Goal: Information Seeking & Learning: Understand process/instructions

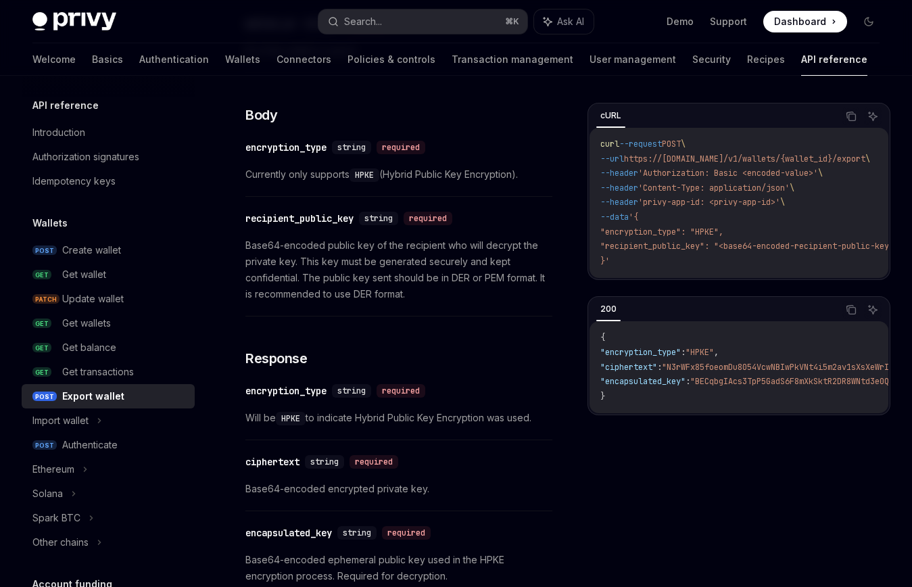
scroll to position [920, 0]
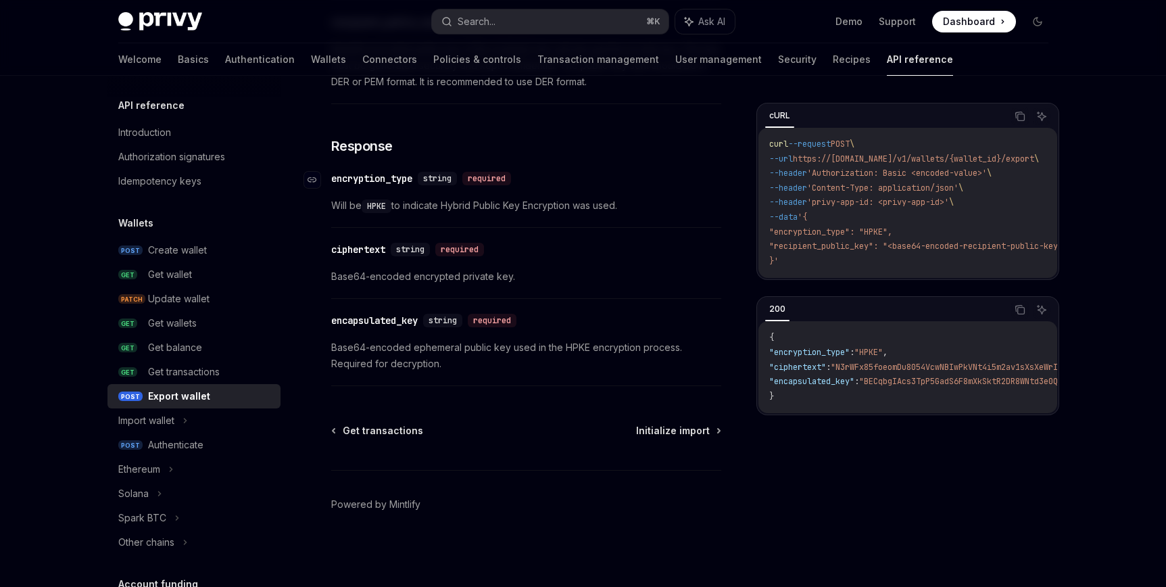
type textarea "*"
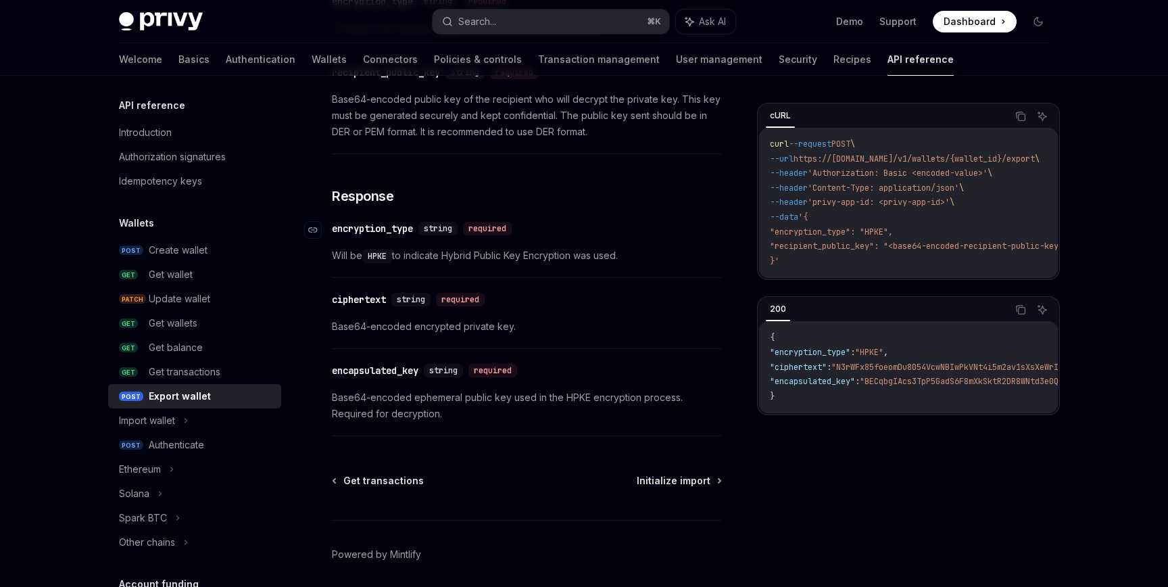
scroll to position [226, 0]
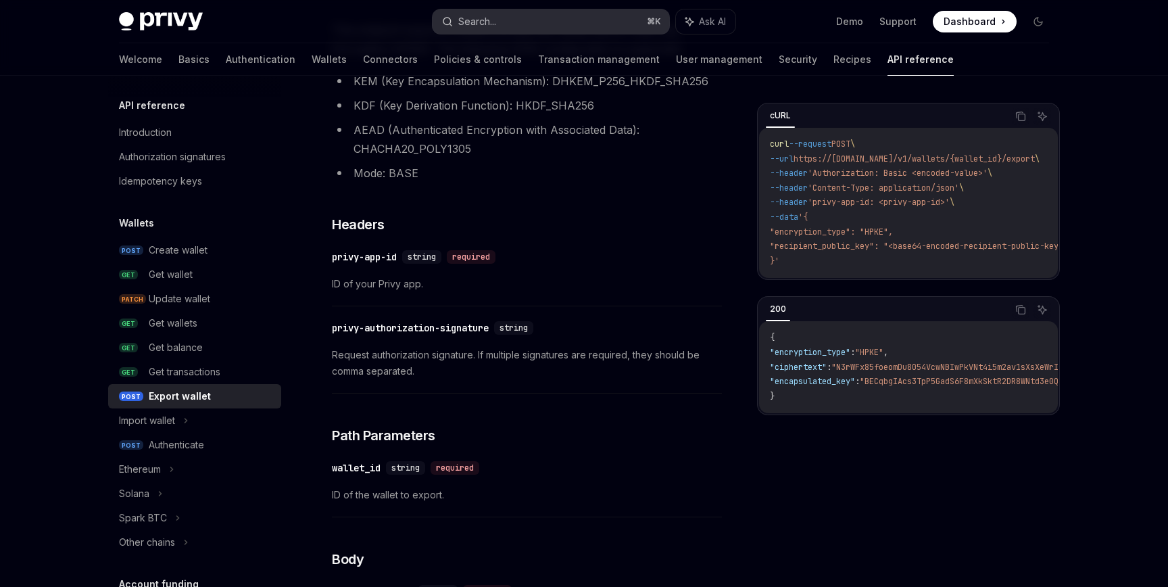
click at [579, 18] on button "Search... ⌘ K" at bounding box center [551, 21] width 237 height 24
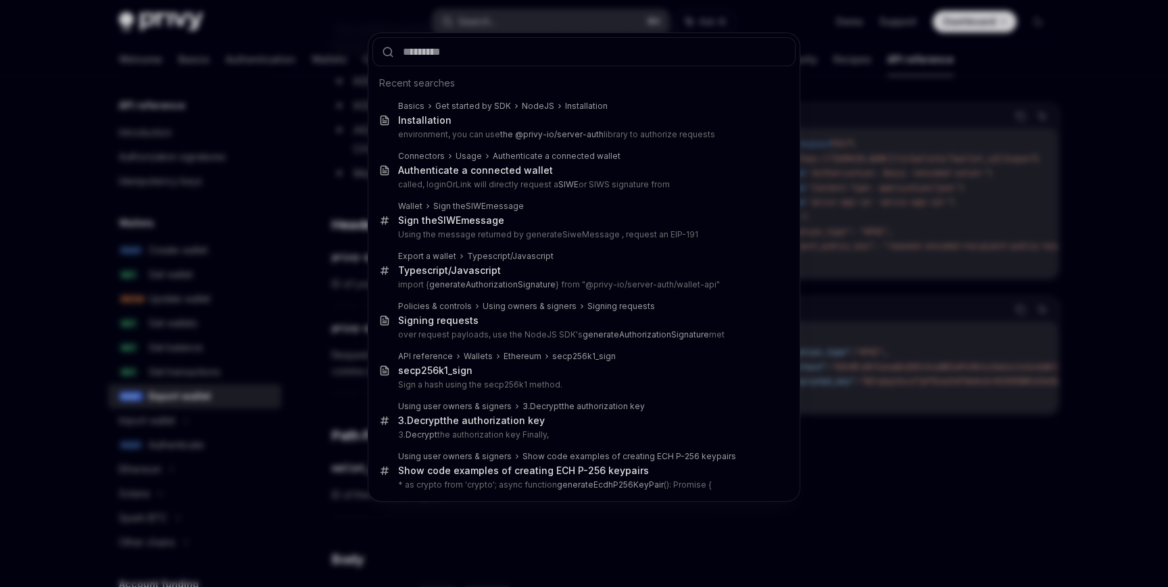
type input "**********"
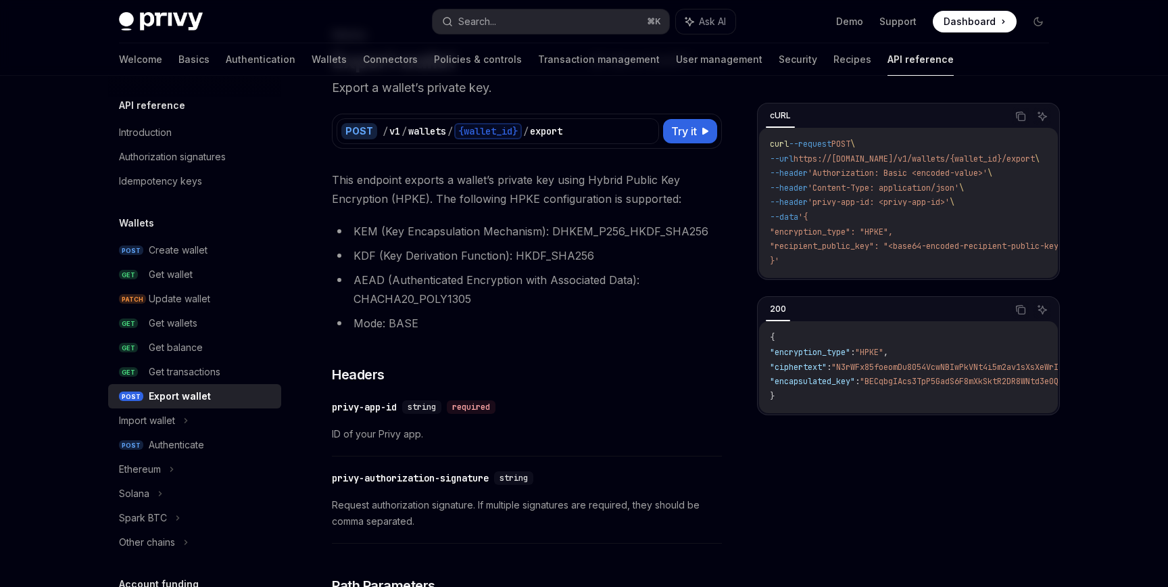
scroll to position [273, 0]
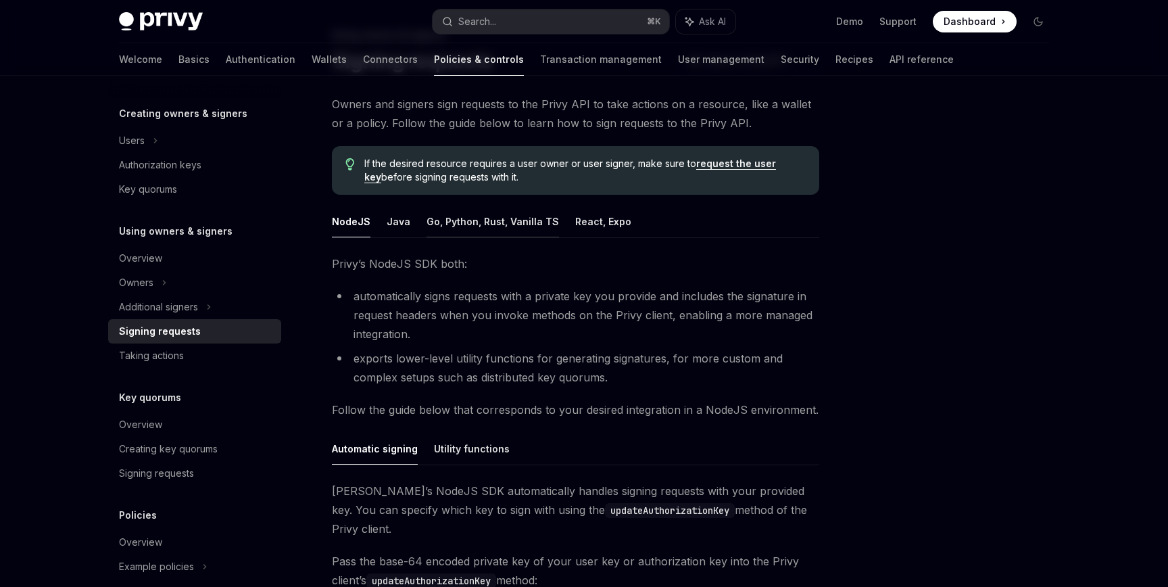
click at [456, 224] on button "Go, Python, Rust, Vanilla TS" at bounding box center [493, 222] width 133 height 32
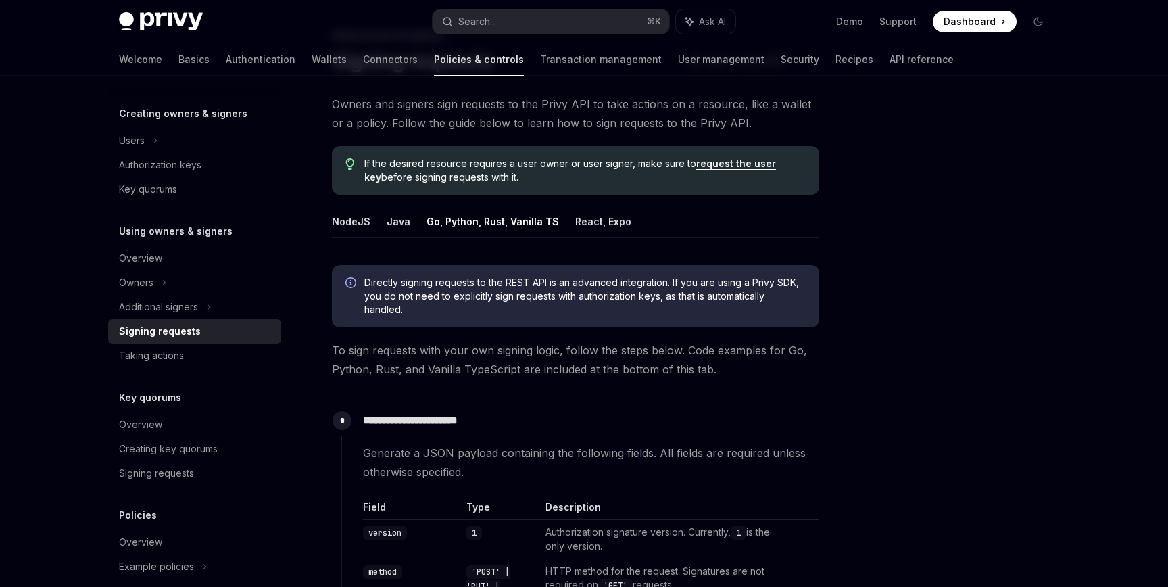
click at [404, 224] on button "Java" at bounding box center [399, 222] width 24 height 32
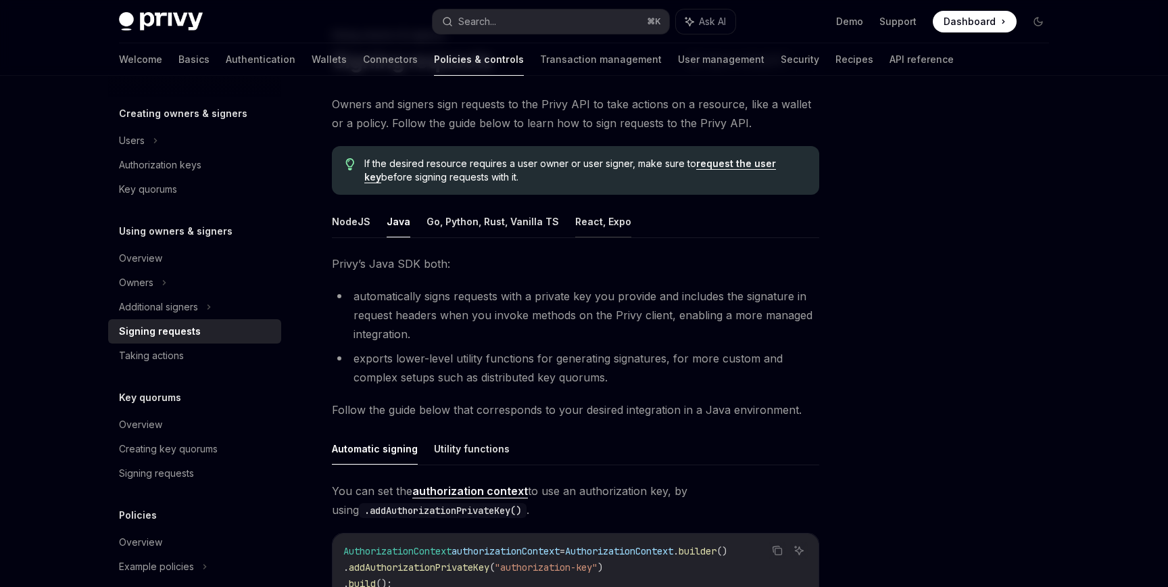
click at [596, 224] on button "React, Expo" at bounding box center [603, 222] width 56 height 32
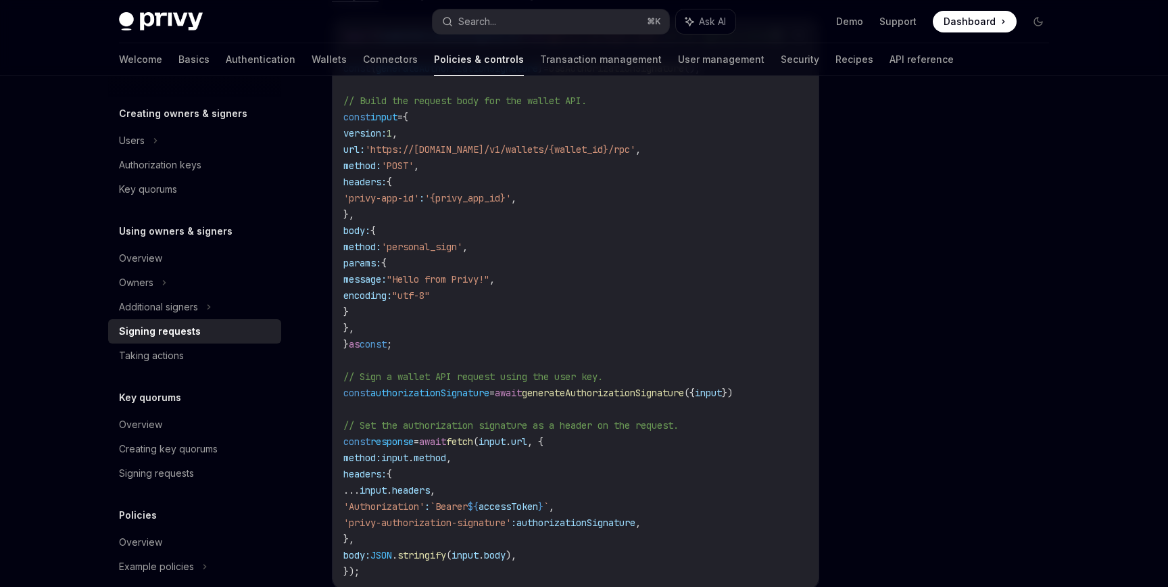
scroll to position [517, 0]
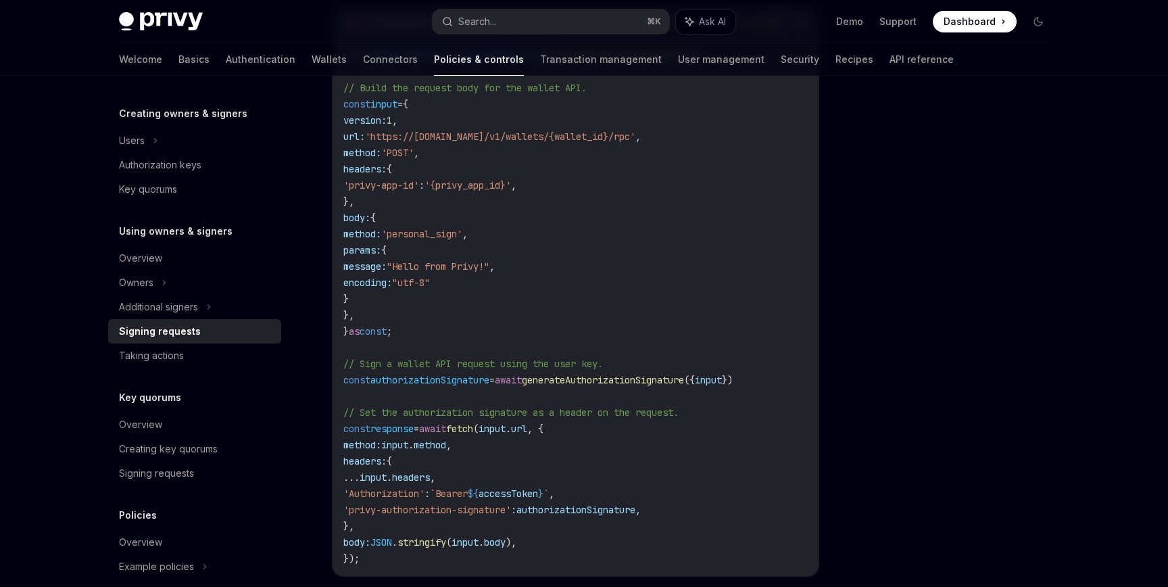
click at [619, 513] on span "authorizationSignature" at bounding box center [576, 510] width 119 height 12
copy span "authorizationSignature"
click at [586, 371] on code "import { useAuthorizationSignature } from '@privy-io/react-auth' ; // or '@priv…" at bounding box center [581, 291] width 476 height 552
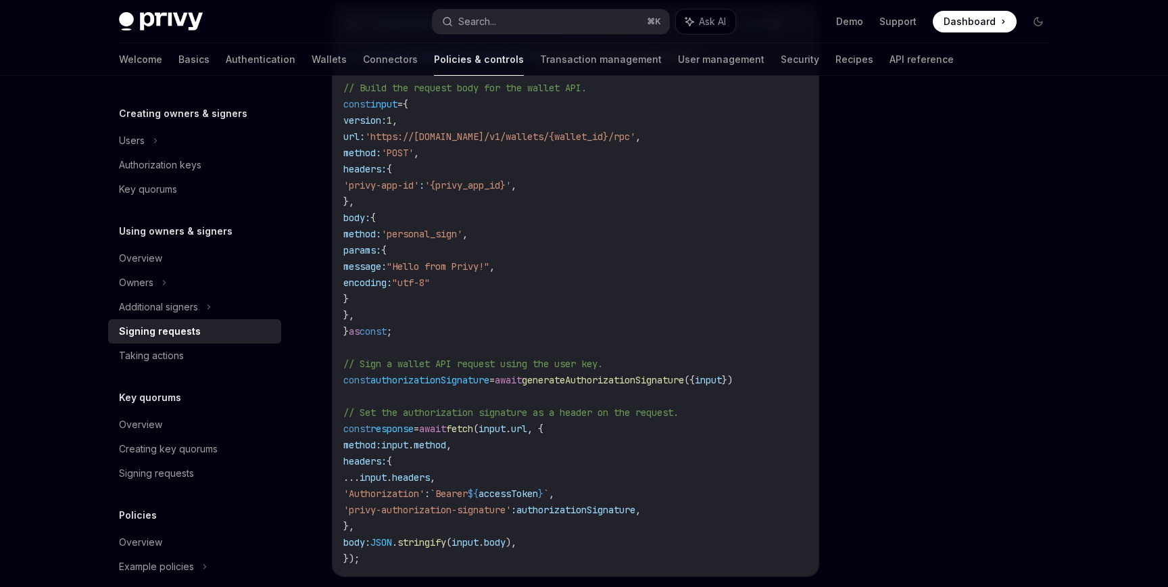
click at [586, 382] on span "generateAuthorizationSignature" at bounding box center [603, 380] width 162 height 12
copy span "generateAuthorizationSignature"
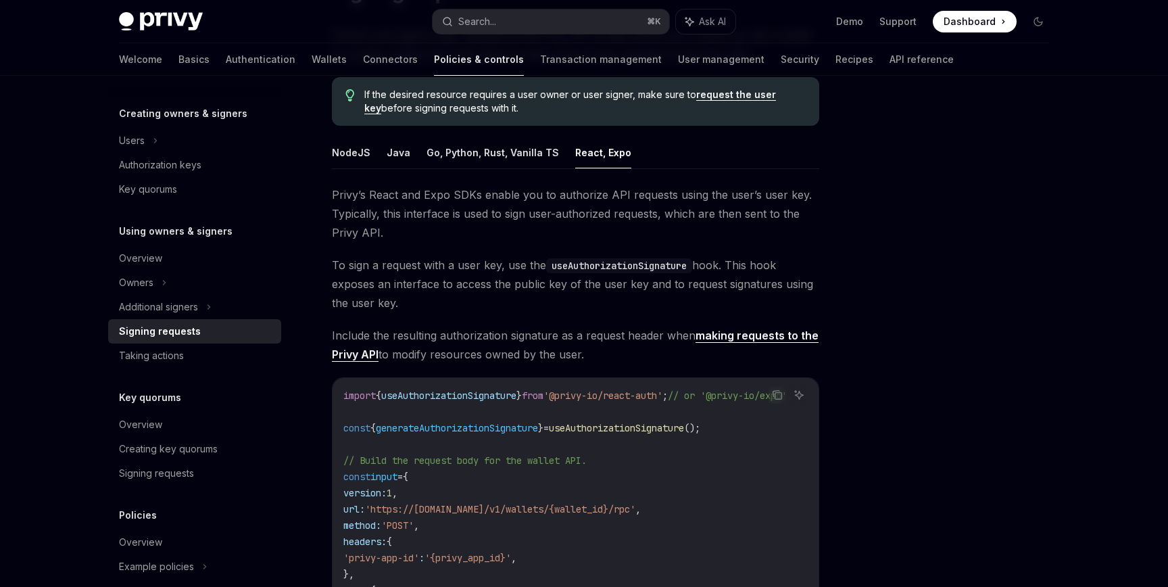
scroll to position [31, 0]
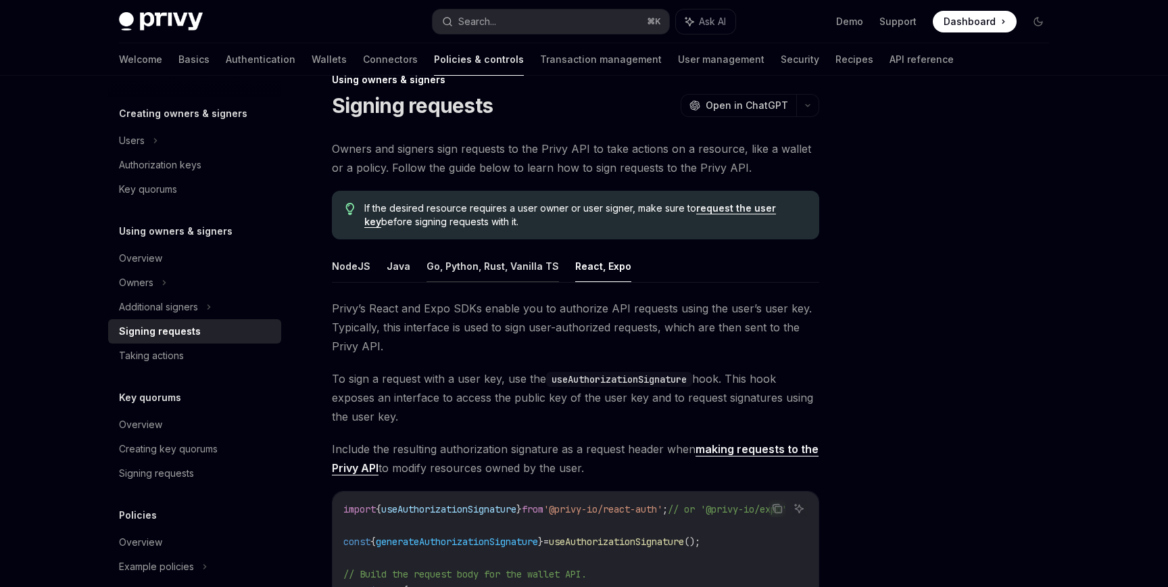
click at [502, 277] on button "Go, Python, Rust, Vanilla TS" at bounding box center [493, 266] width 133 height 32
type textarea "*"
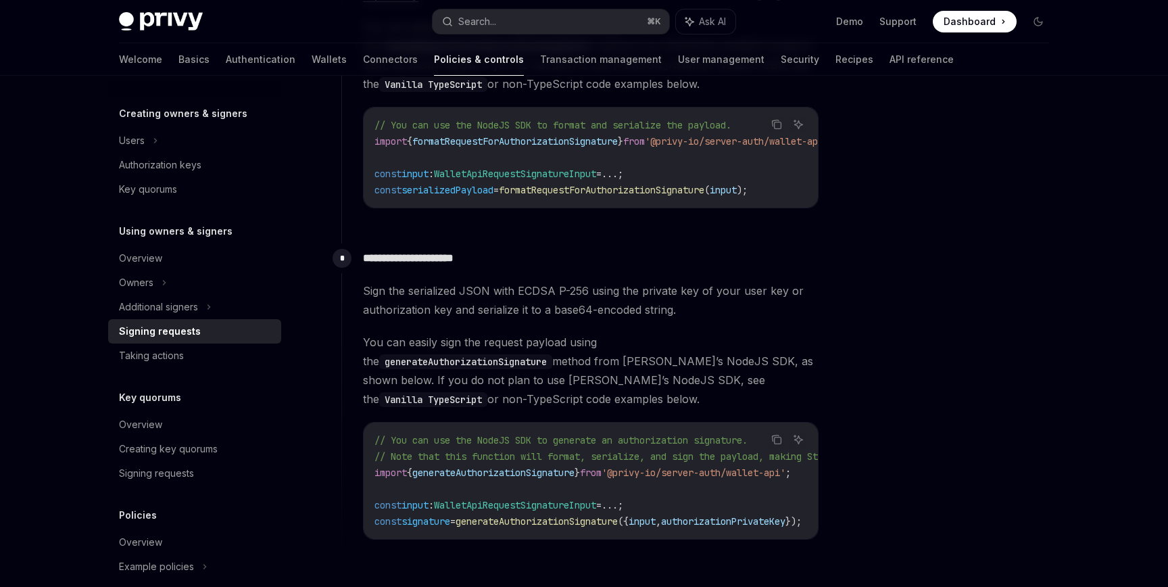
scroll to position [1151, 0]
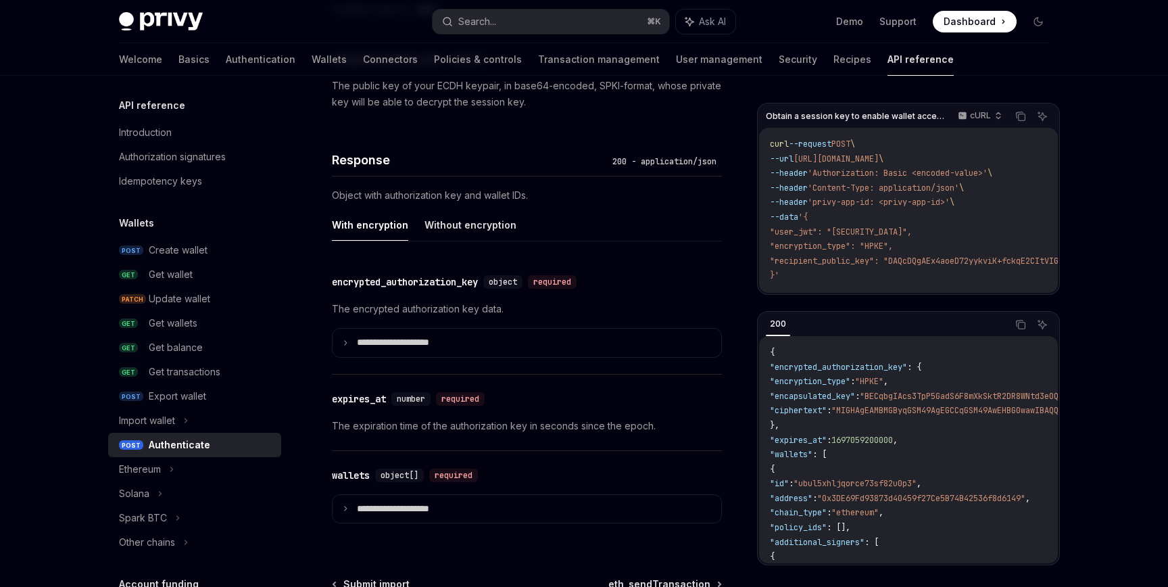
scroll to position [1125, 0]
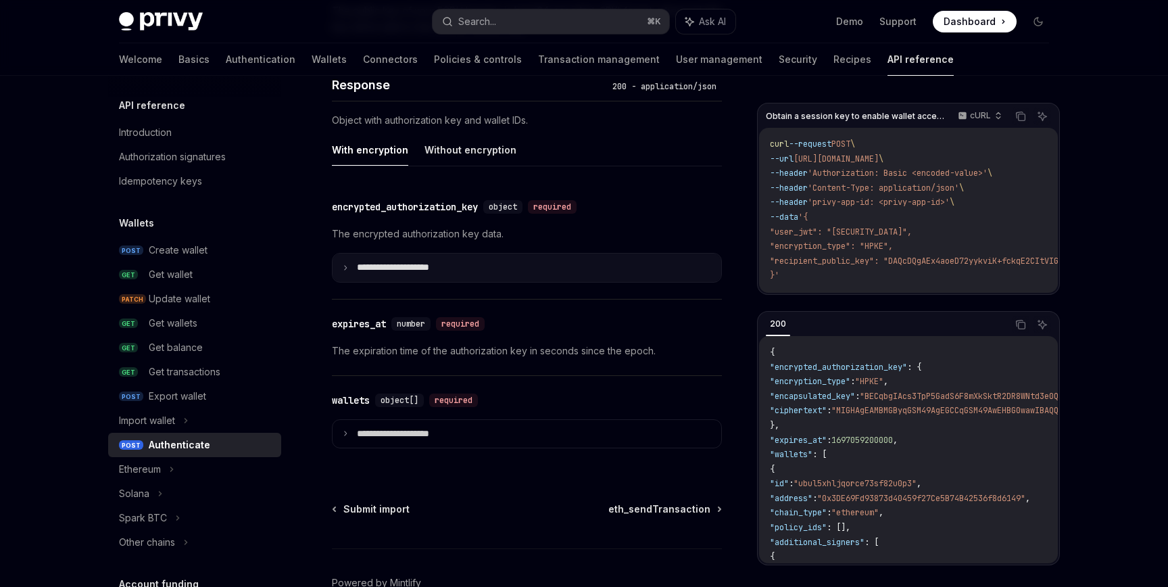
click at [363, 268] on p "**********" at bounding box center [404, 268] width 94 height 12
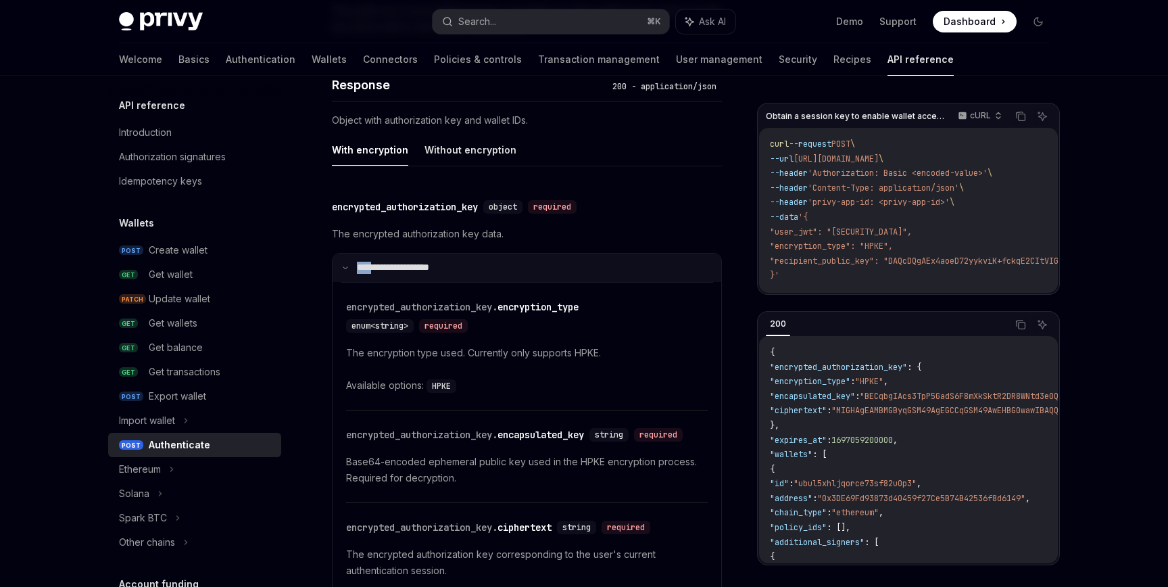
click at [363, 268] on p "**********" at bounding box center [402, 268] width 90 height 12
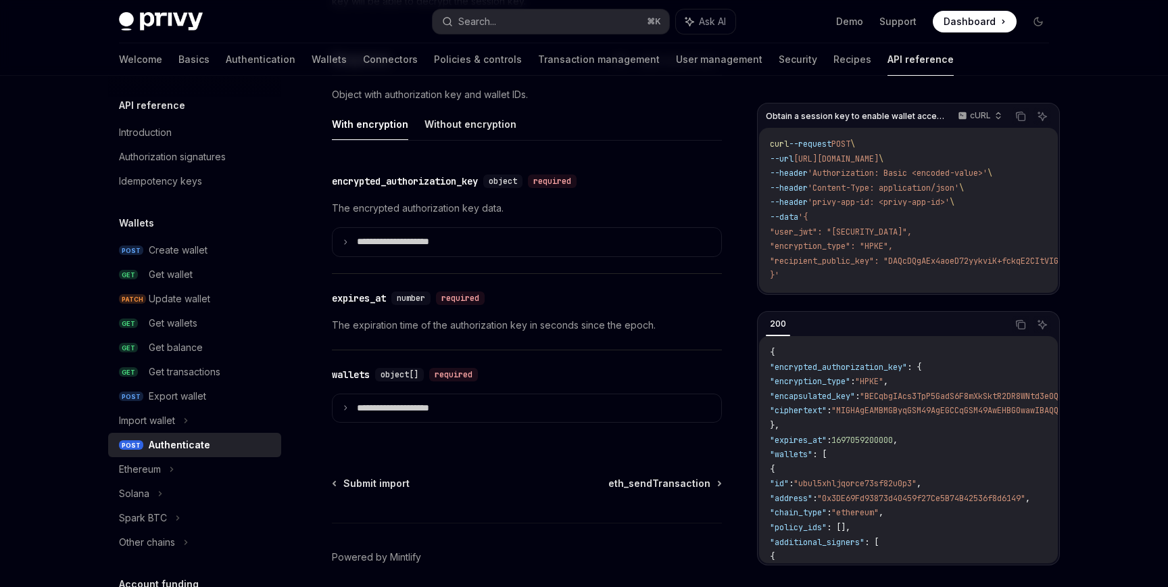
scroll to position [1154, 0]
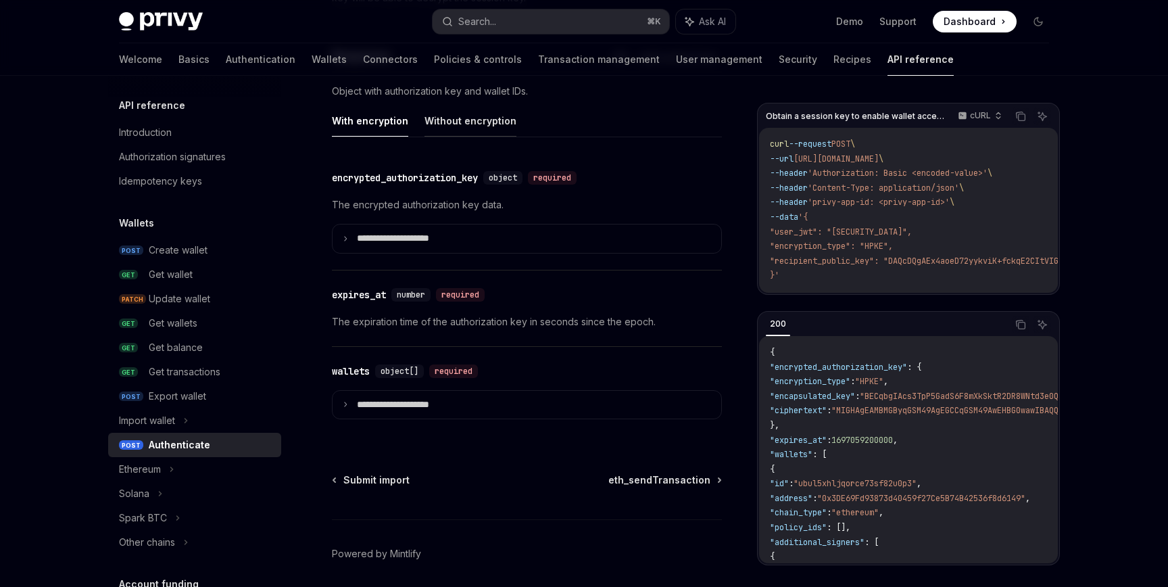
click at [467, 116] on button "Without encryption" at bounding box center [471, 121] width 92 height 32
type textarea "*"
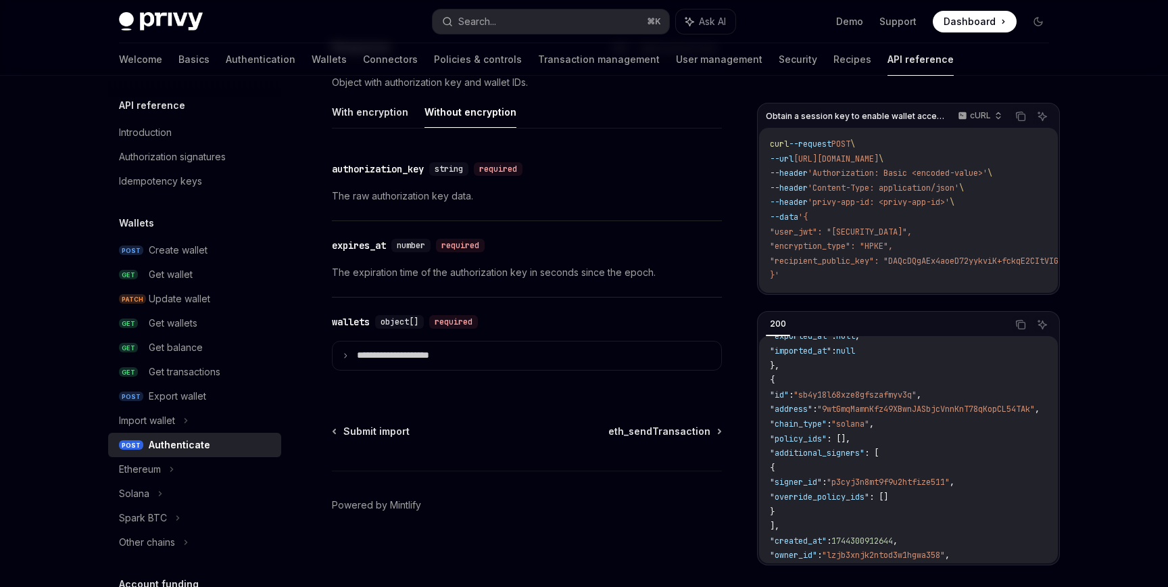
scroll to position [406, 0]
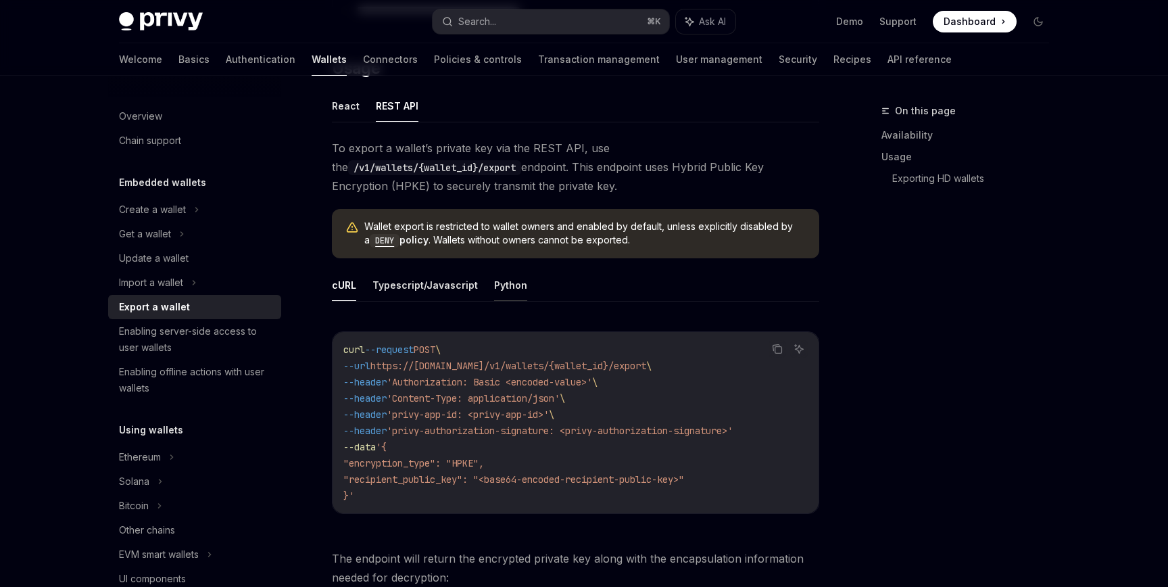
click at [508, 279] on button "Python" at bounding box center [510, 285] width 33 height 32
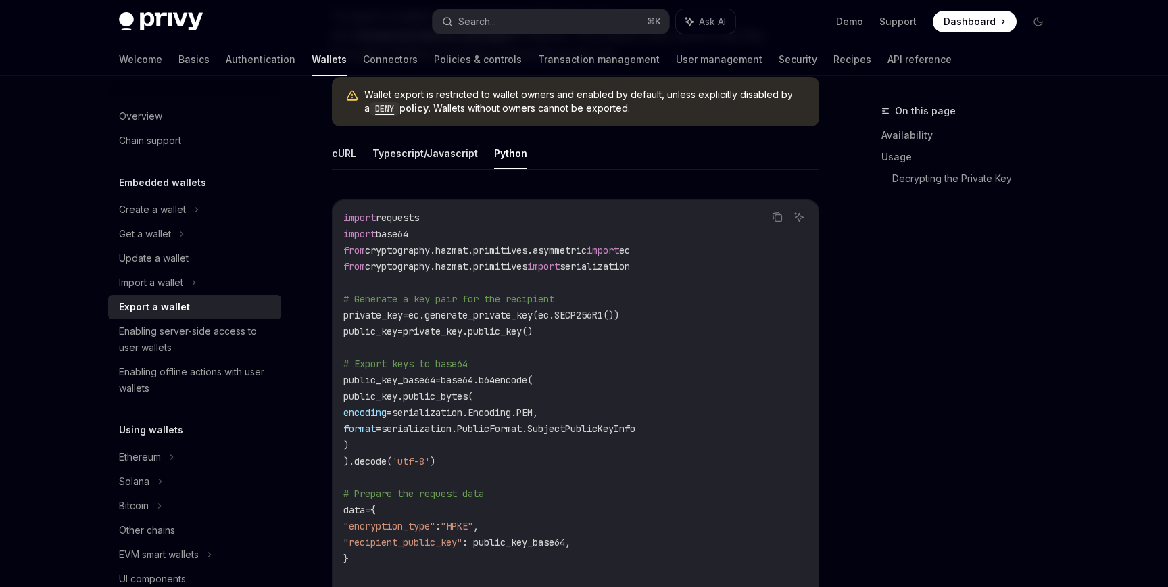
scroll to position [512, 0]
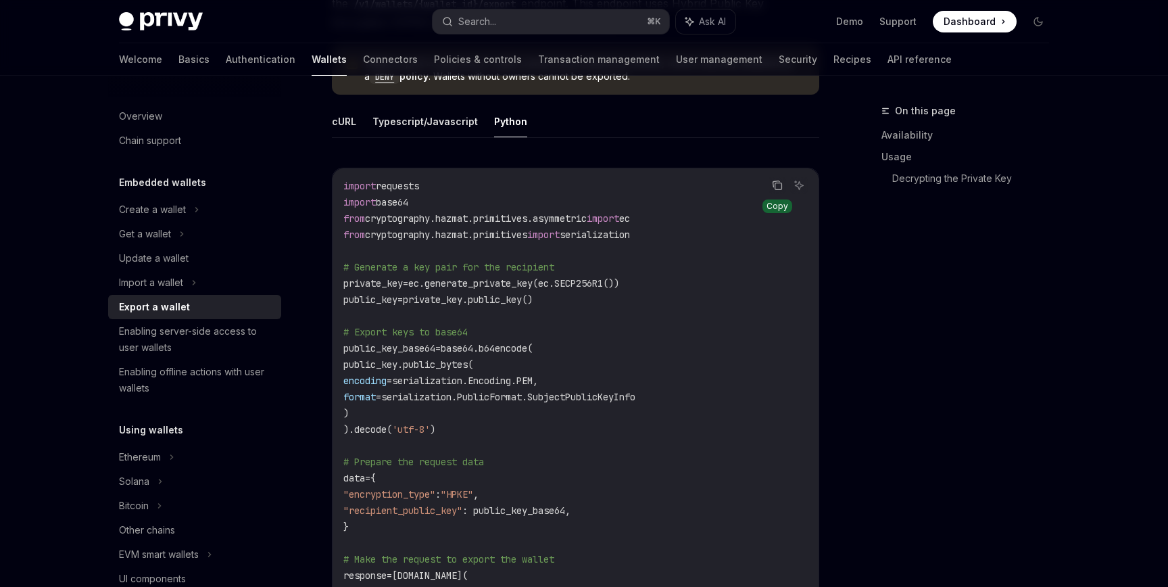
click at [773, 185] on icon "Copy the contents from the code block" at bounding box center [776, 184] width 7 height 6
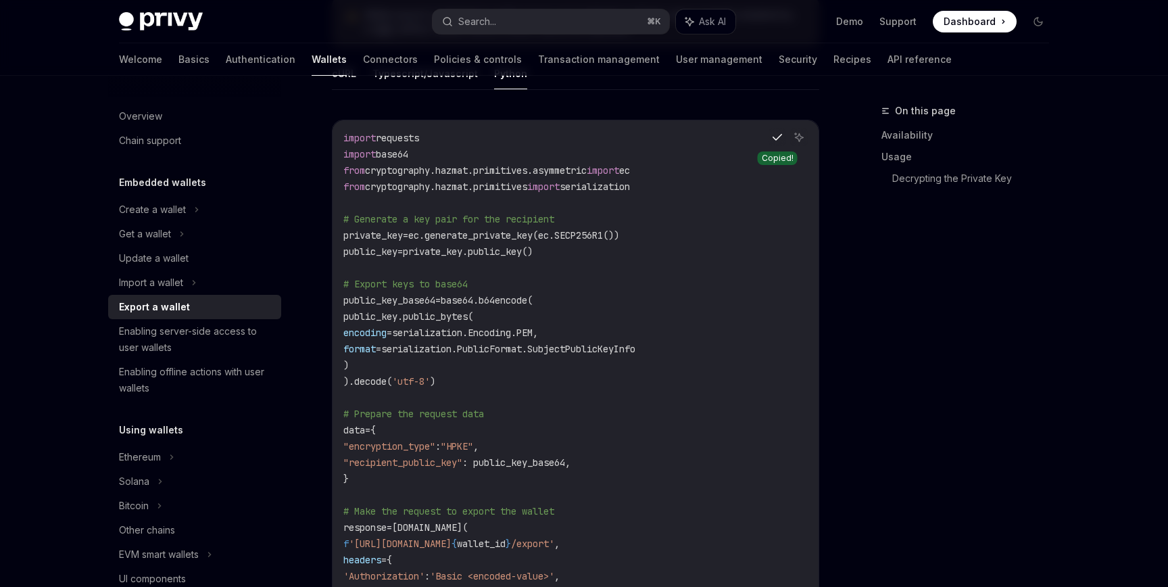
scroll to position [688, 0]
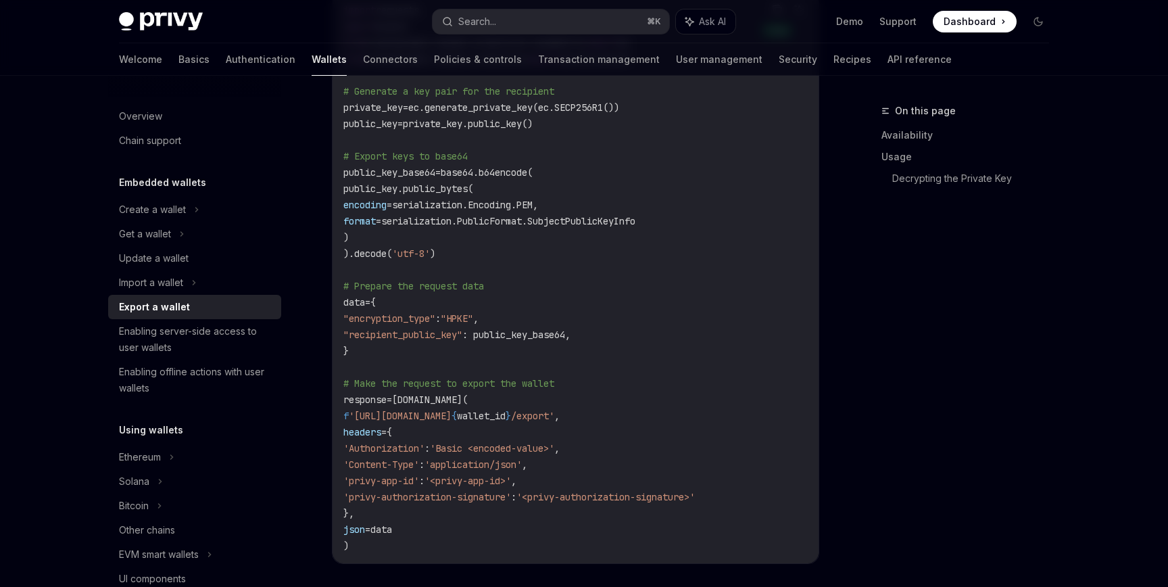
click at [554, 442] on span "'Basic <encoded-value>'" at bounding box center [492, 448] width 124 height 12
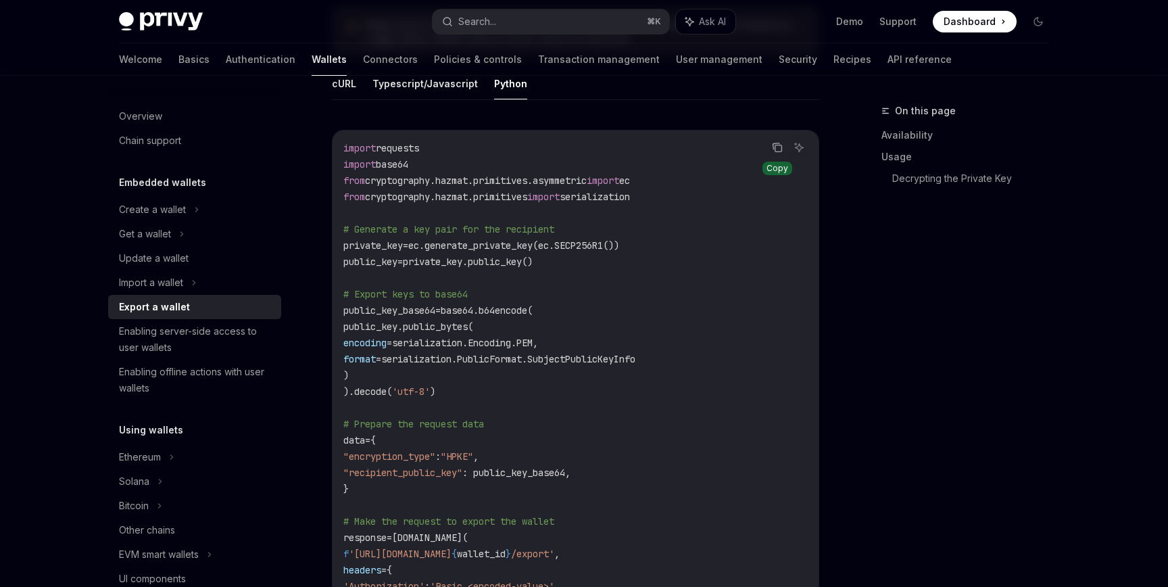
scroll to position [530, 0]
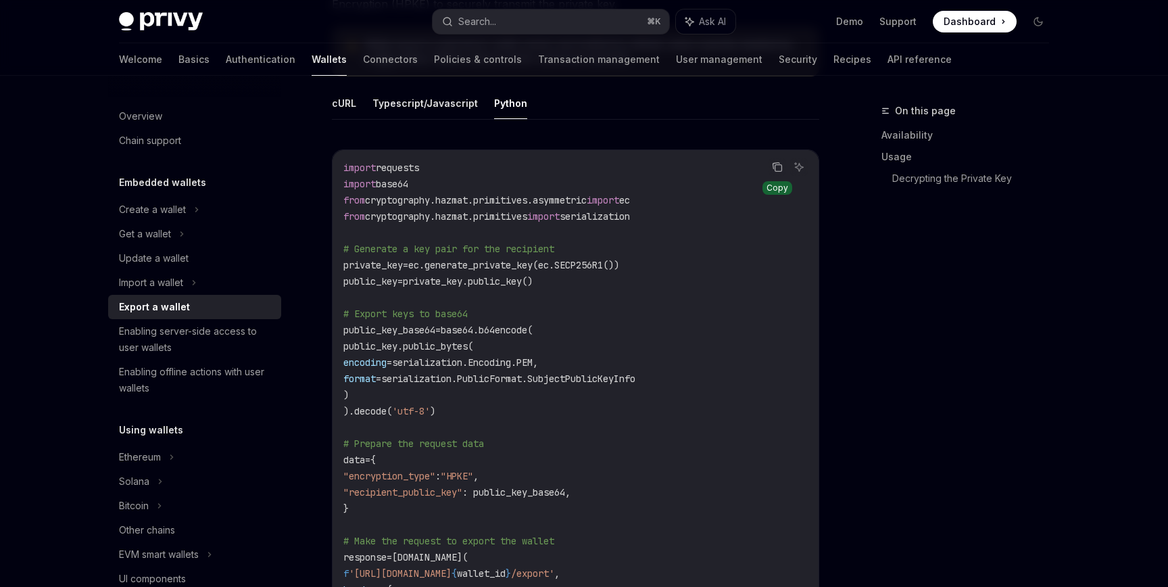
click at [773, 165] on icon "Copy the contents from the code block" at bounding box center [776, 165] width 7 height 6
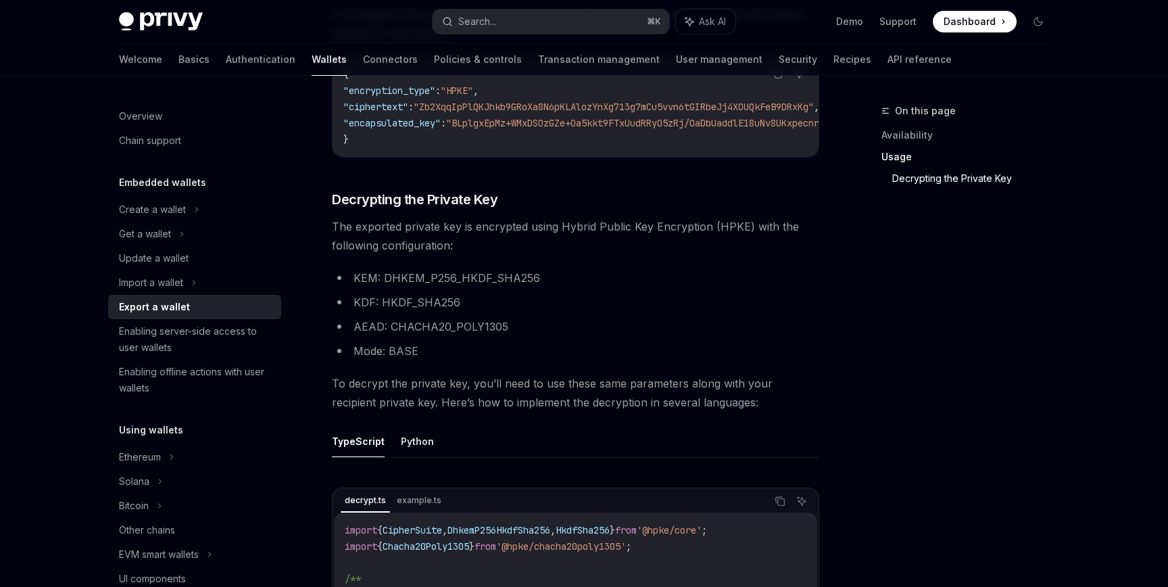
scroll to position [1388, 0]
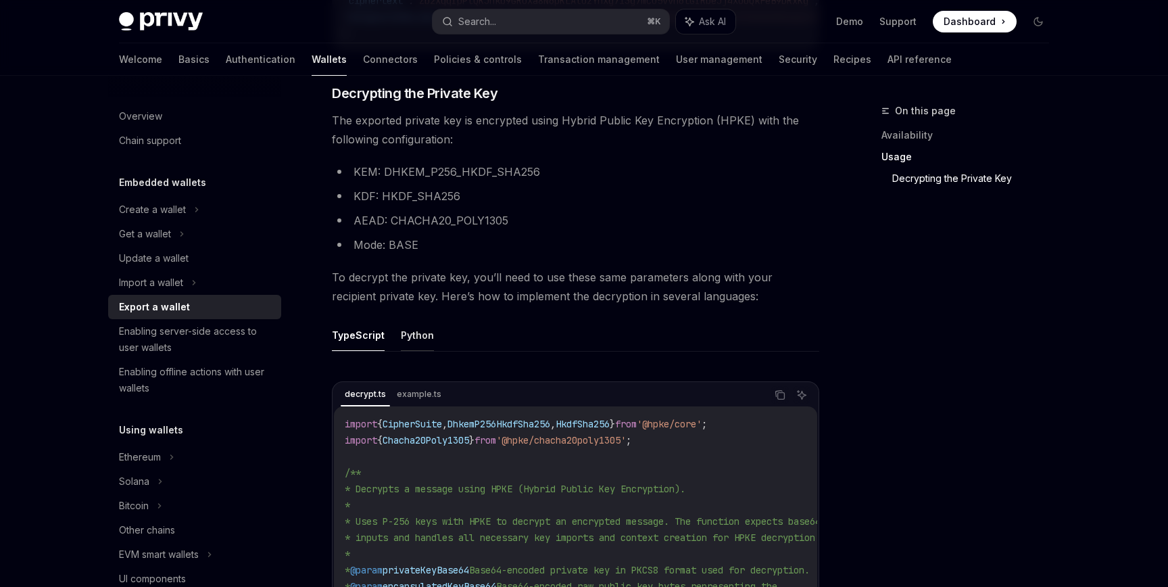
click at [429, 341] on button "Python" at bounding box center [417, 335] width 33 height 32
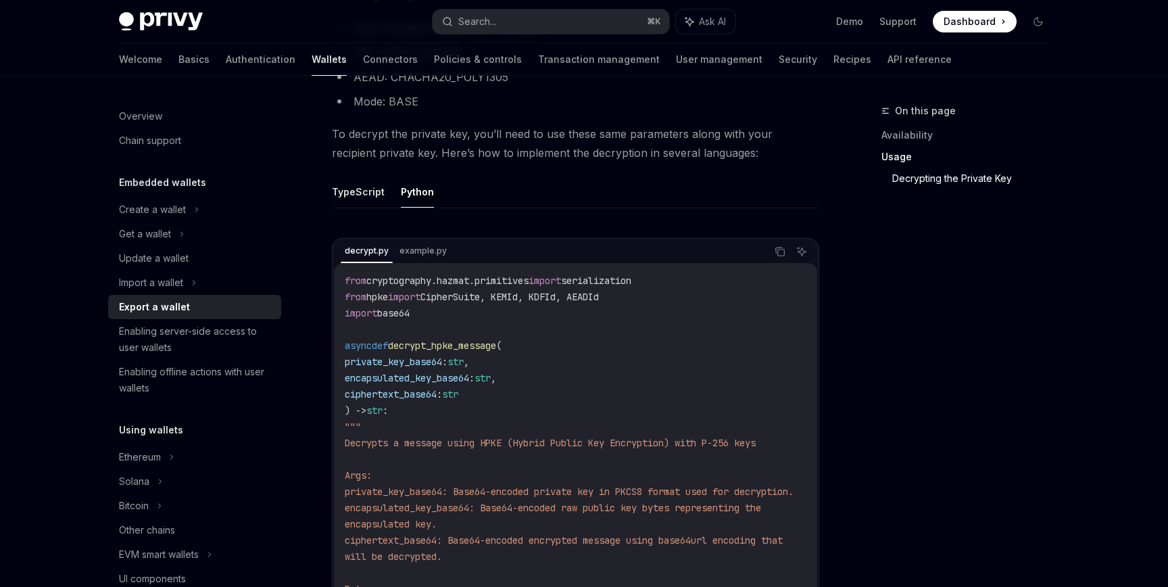
scroll to position [1577, 0]
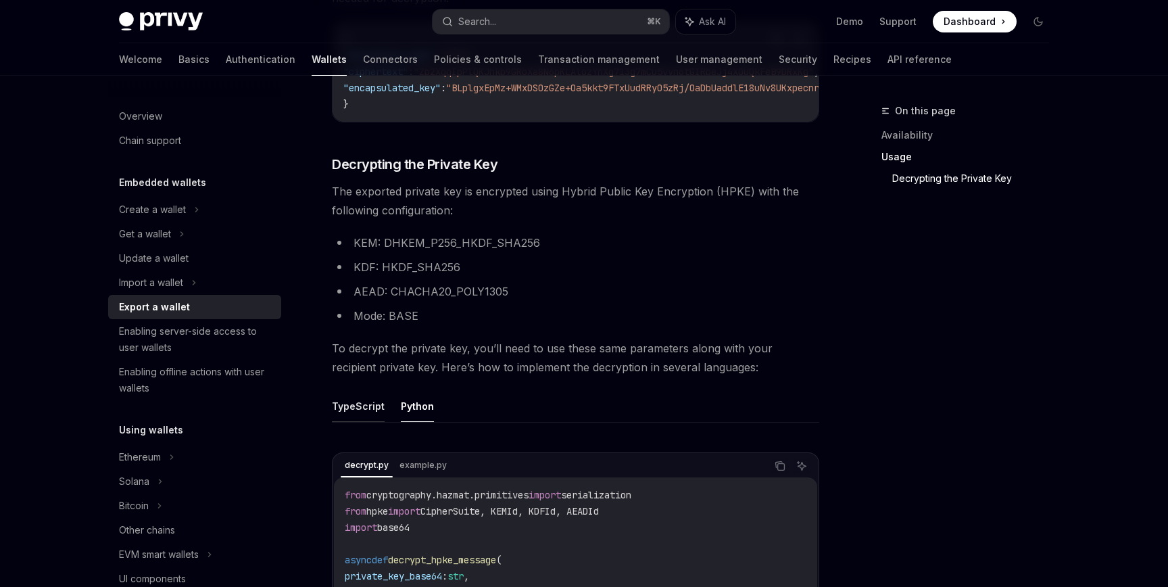
click at [364, 400] on button "TypeScript" at bounding box center [358, 406] width 53 height 32
type textarea "*"
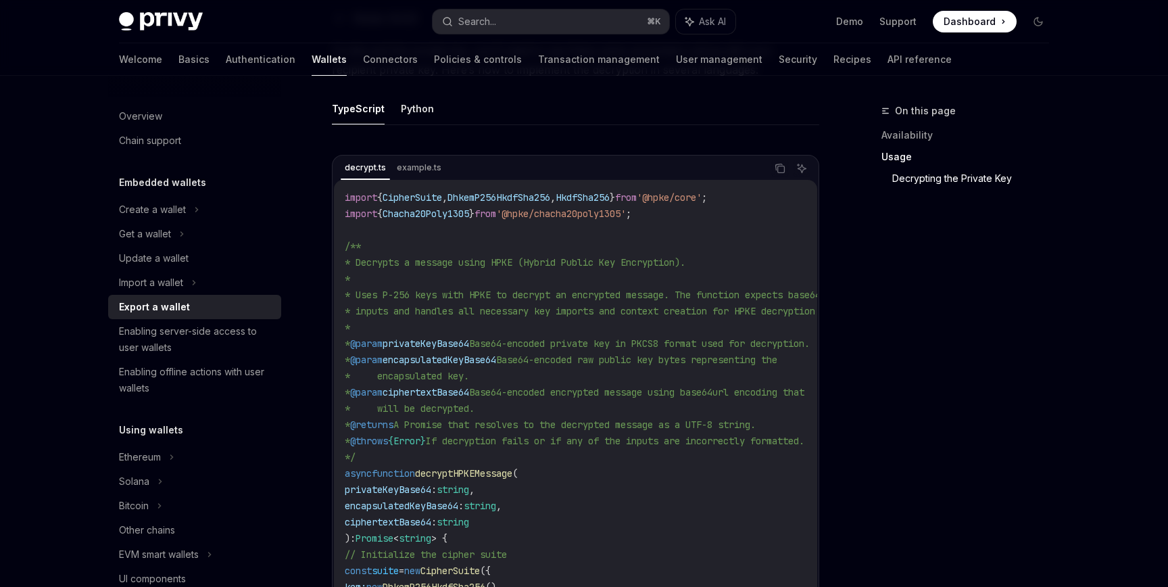
click at [576, 28] on button "Search... ⌘ K" at bounding box center [551, 21] width 237 height 24
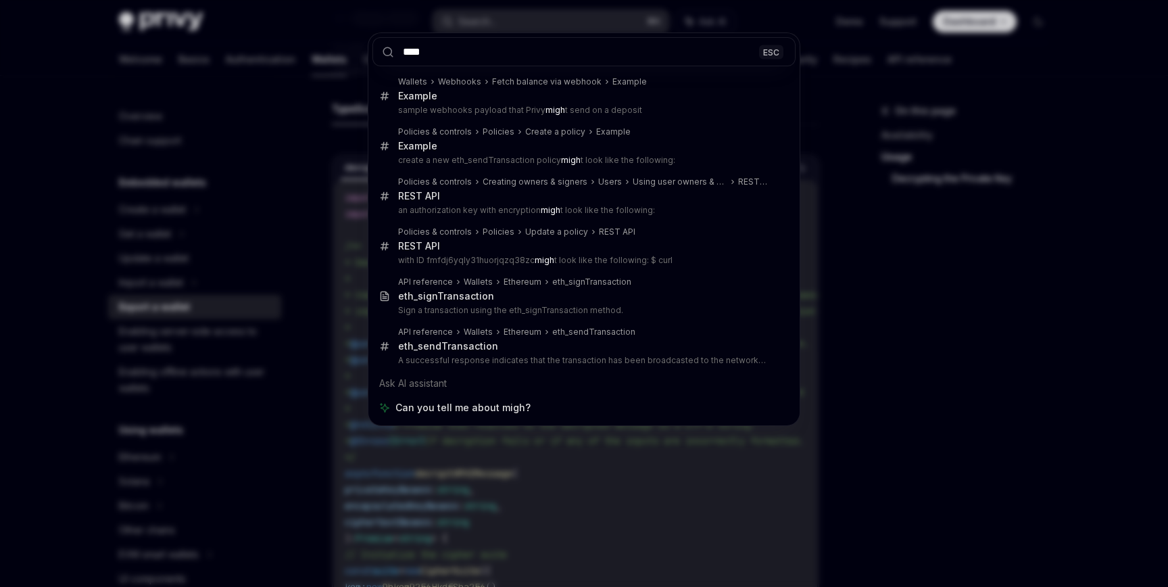
type input "****"
click at [448, 519] on div "**** ESC Wallets Webhooks Fetch balance via webhook Example Example sample webh…" at bounding box center [584, 293] width 1168 height 587
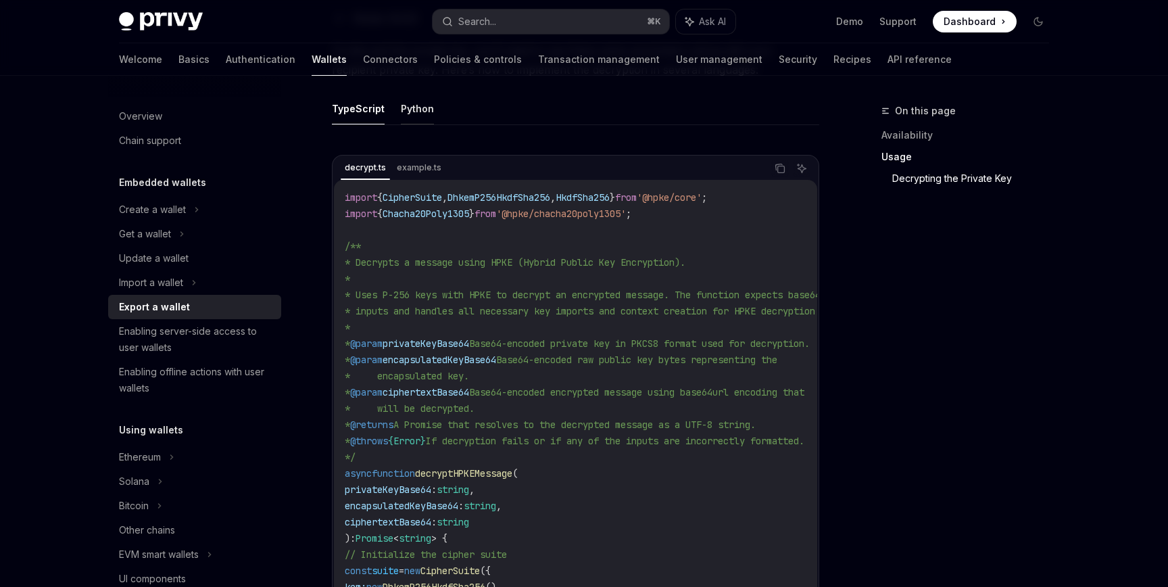
click at [422, 109] on button "Python" at bounding box center [417, 109] width 33 height 32
type textarea "*"
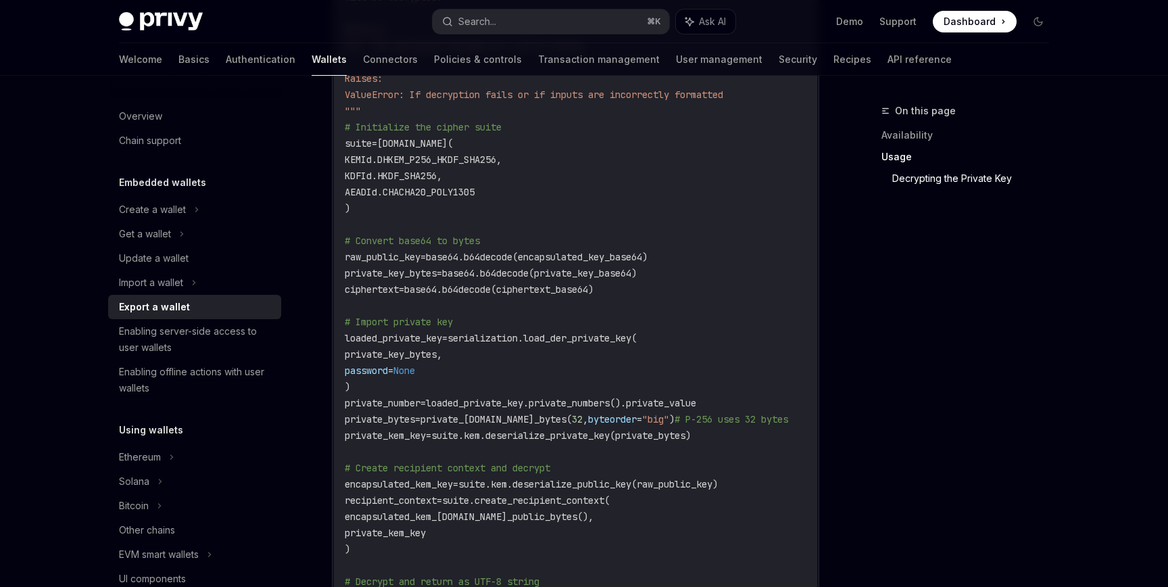
scroll to position [2072, 0]
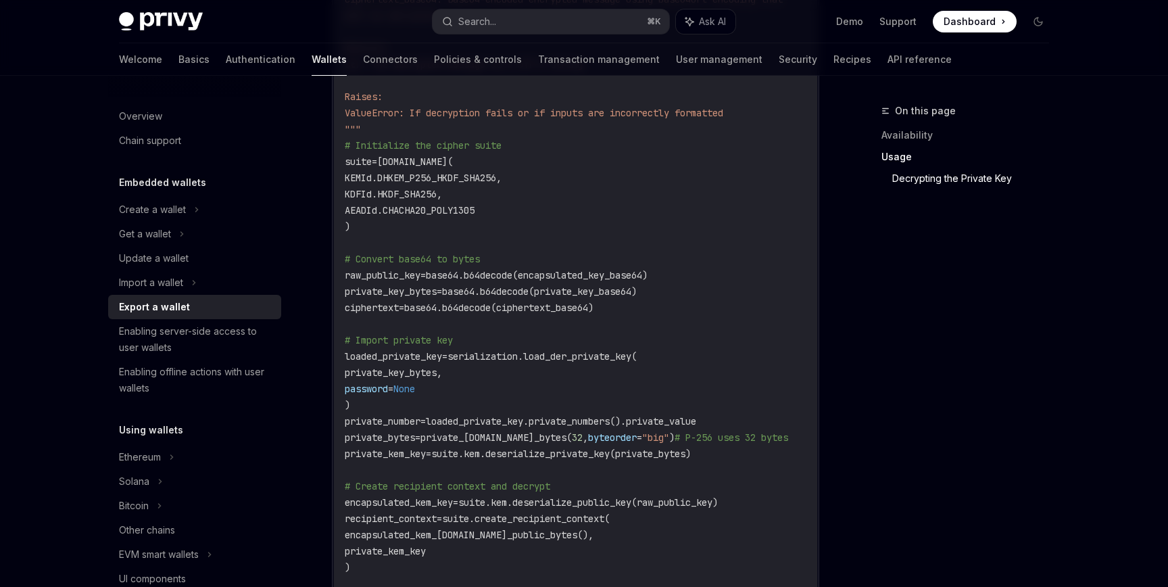
click at [691, 458] on span "suite.kem.deserialize_private_key(private_bytes)" at bounding box center [561, 454] width 260 height 12
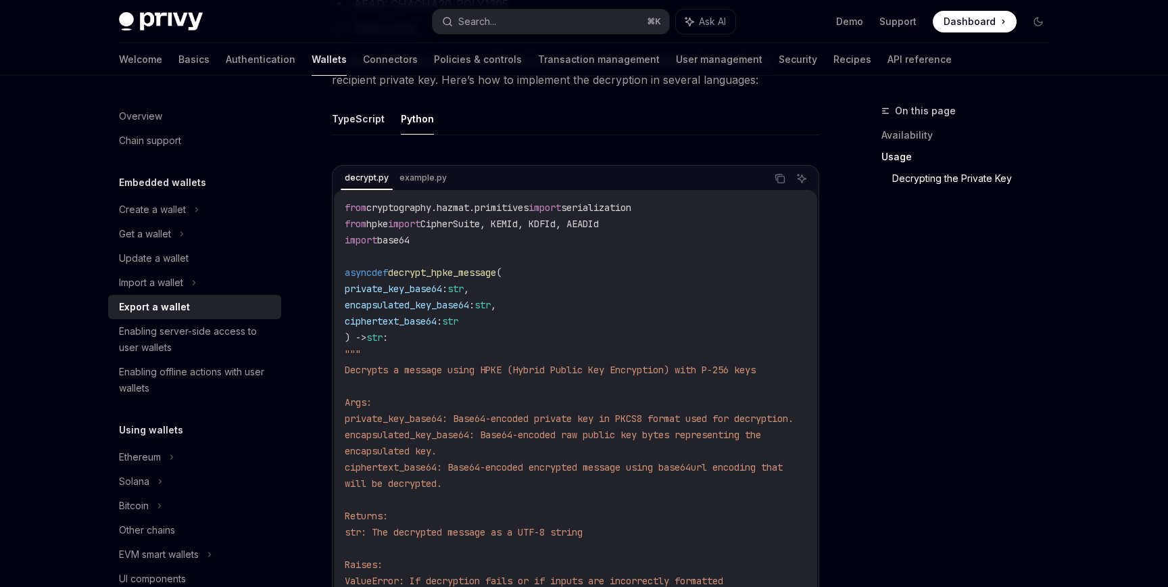
click at [866, 427] on div "On this page Availability Usage Decrypting the Private Key" at bounding box center [958, 345] width 206 height 484
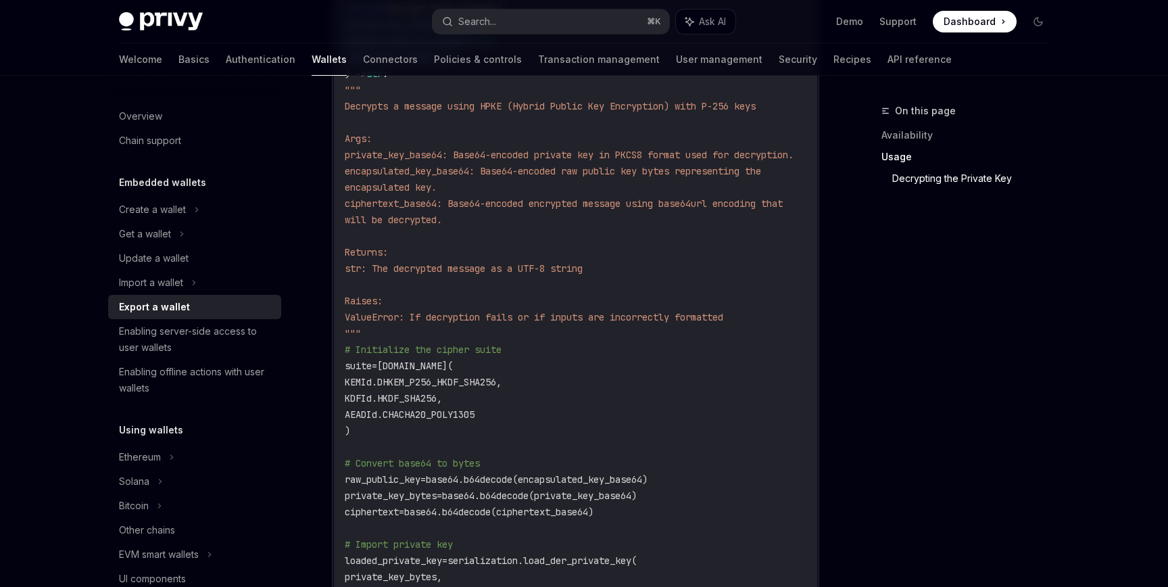
click at [872, 429] on div "On this page Availability Usage Decrypting the Private Key" at bounding box center [958, 345] width 206 height 484
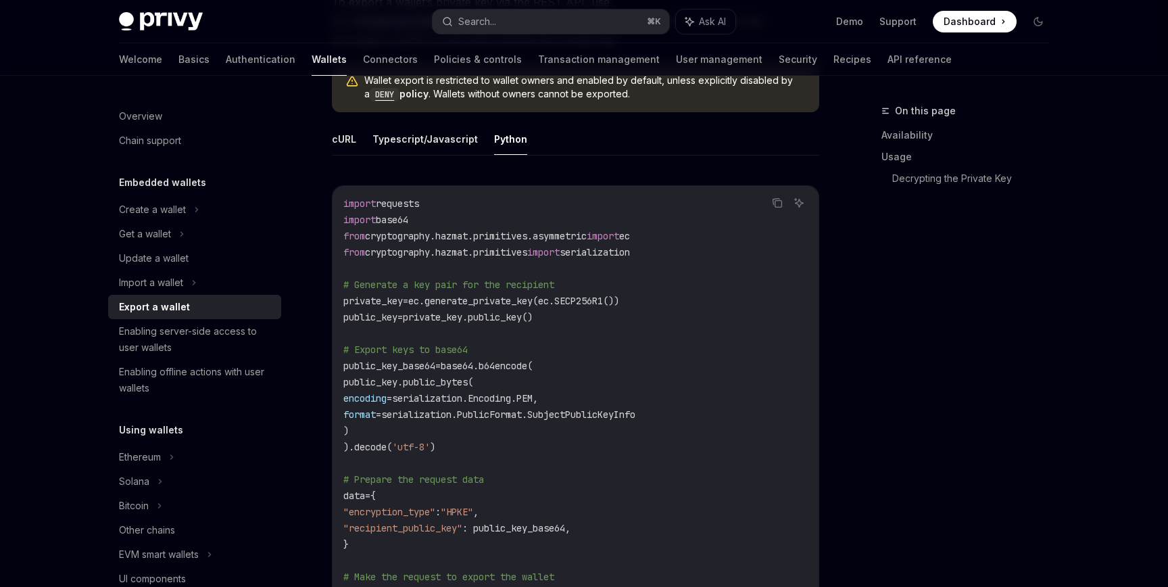
scroll to position [506, 0]
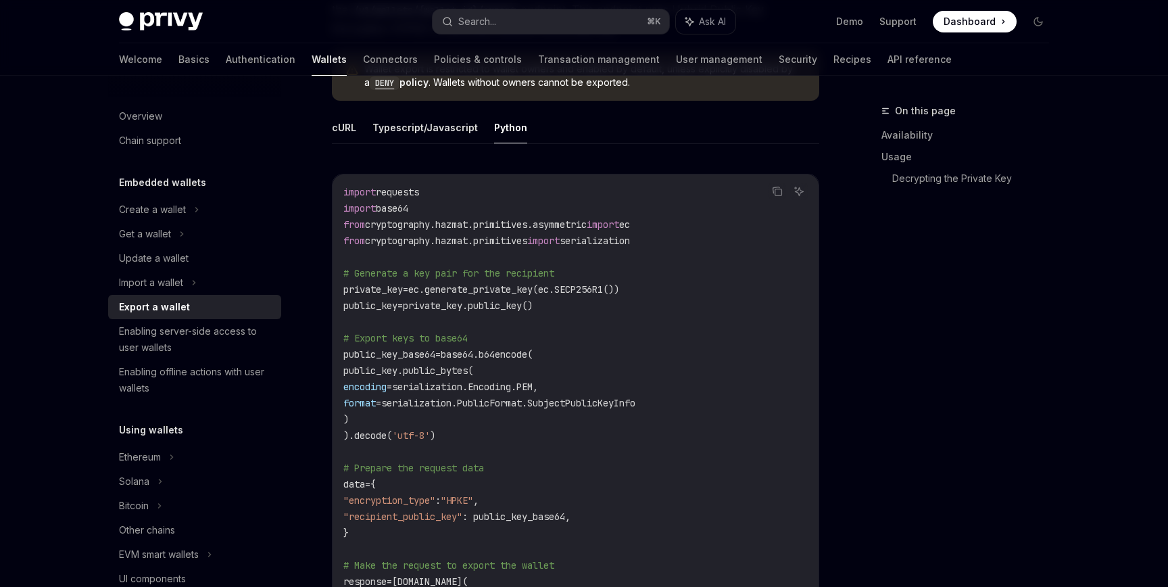
drag, startPoint x: 338, startPoint y: 288, endPoint x: 580, endPoint y: 302, distance: 242.4
click at [580, 302] on div "import requests import base64 from cryptography.hazmat.primitives.asymmetric im…" at bounding box center [576, 459] width 486 height 571
click at [445, 325] on code "import requests import base64 from cryptography.hazmat.primitives.asymmetric im…" at bounding box center [575, 460] width 464 height 552
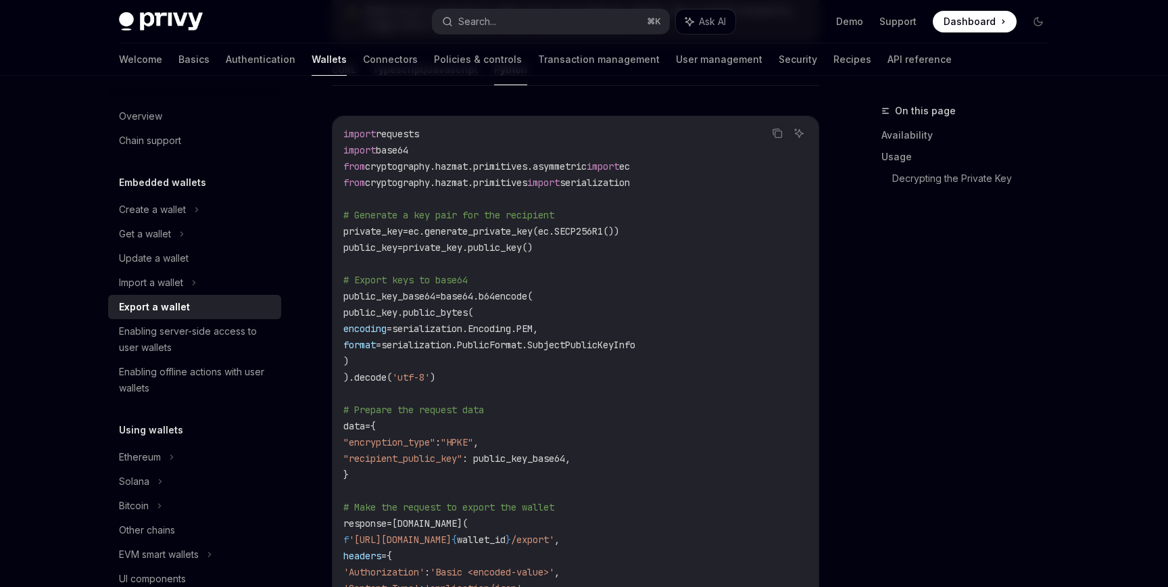
scroll to position [556, 0]
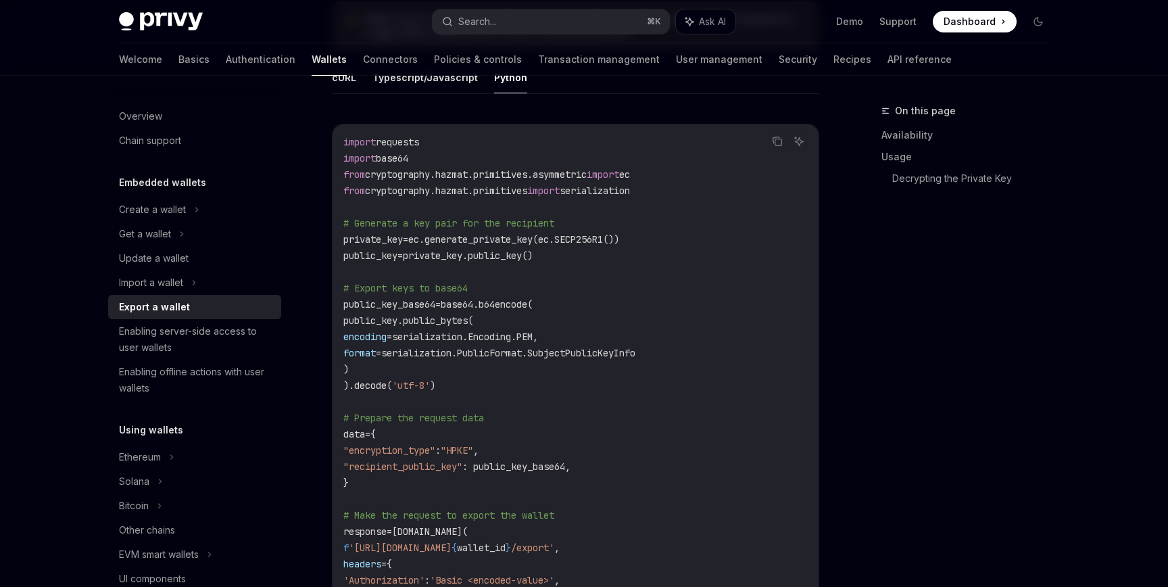
drag, startPoint x: 338, startPoint y: 302, endPoint x: 431, endPoint y: 371, distance: 116.0
click at [432, 371] on div "import requests import base64 from cryptography.hazmat.primitives.asymmetric im…" at bounding box center [576, 409] width 486 height 571
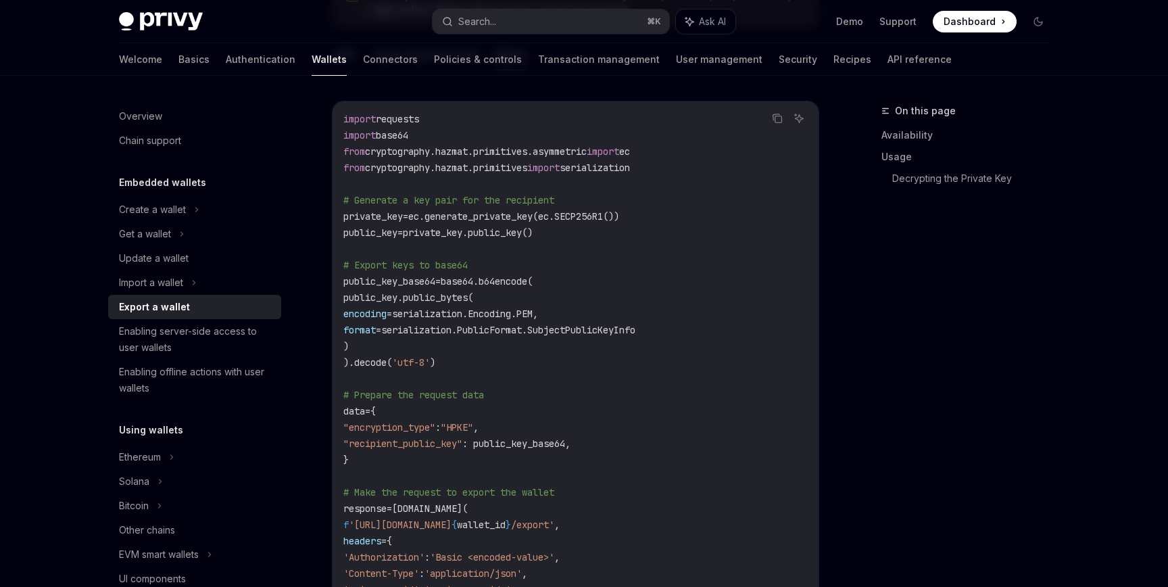
scroll to position [580, 0]
click at [571, 386] on code "import requests import base64 from cryptography.hazmat.primitives.asymmetric im…" at bounding box center [575, 386] width 464 height 552
click at [544, 441] on span ": public_key_base64," at bounding box center [516, 442] width 108 height 12
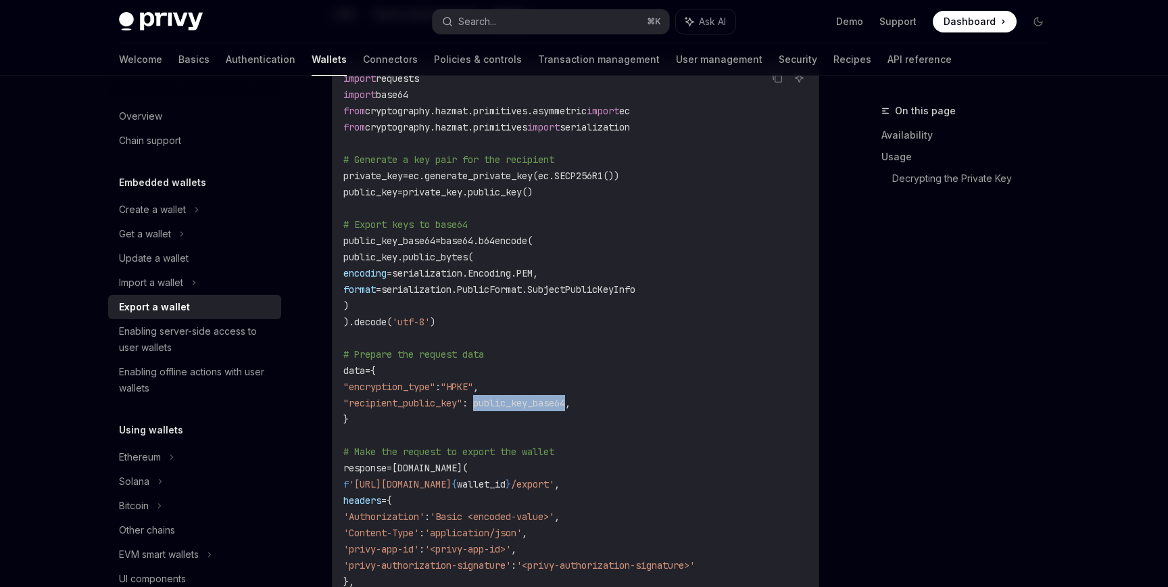
scroll to position [622, 0]
click at [441, 294] on code "import requests import base64 from cryptography.hazmat.primitives.asymmetric im…" at bounding box center [575, 344] width 464 height 552
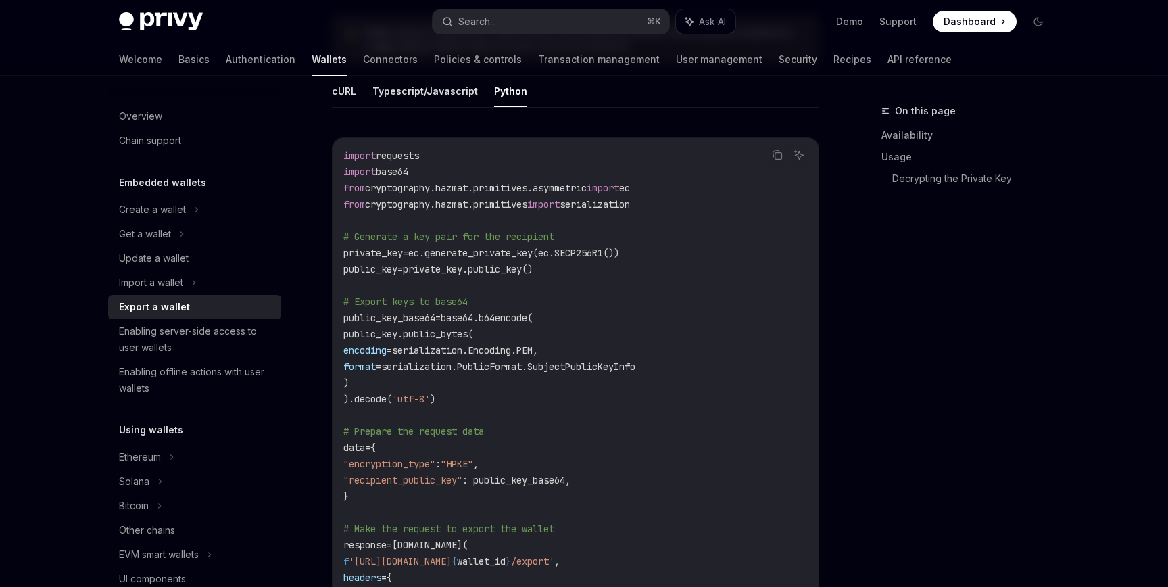
scroll to position [528, 0]
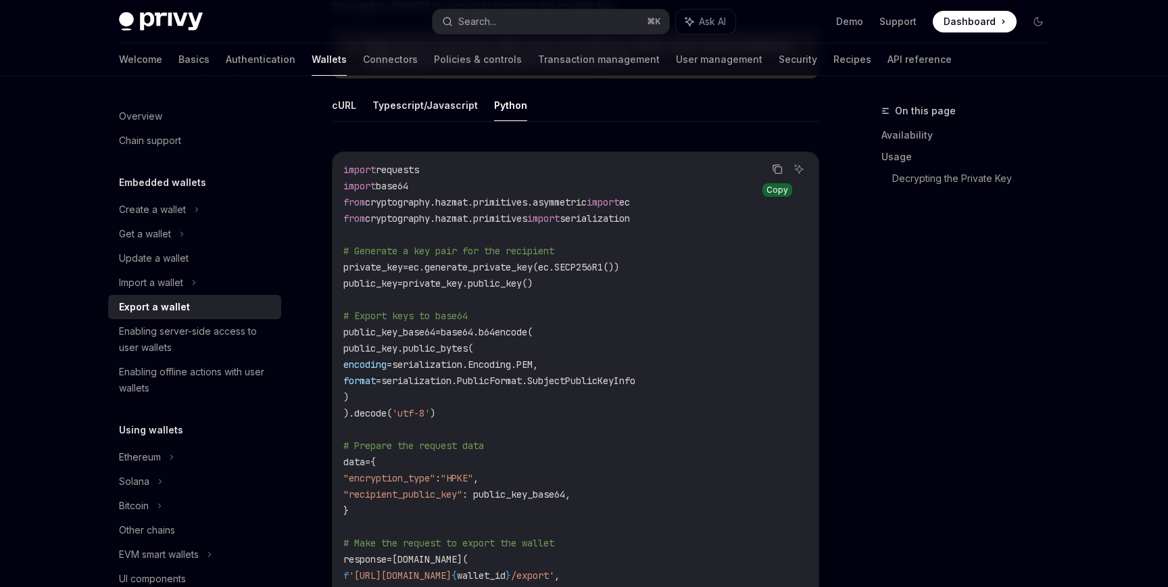
click at [769, 165] on button "Copy the contents from the code block" at bounding box center [778, 169] width 18 height 18
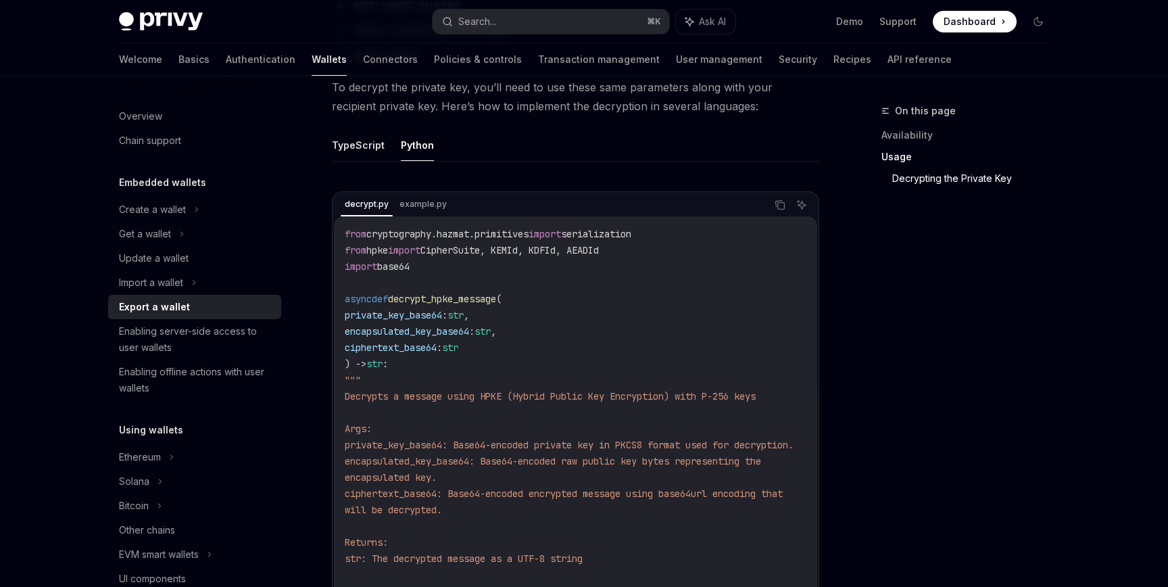
scroll to position [1588, 0]
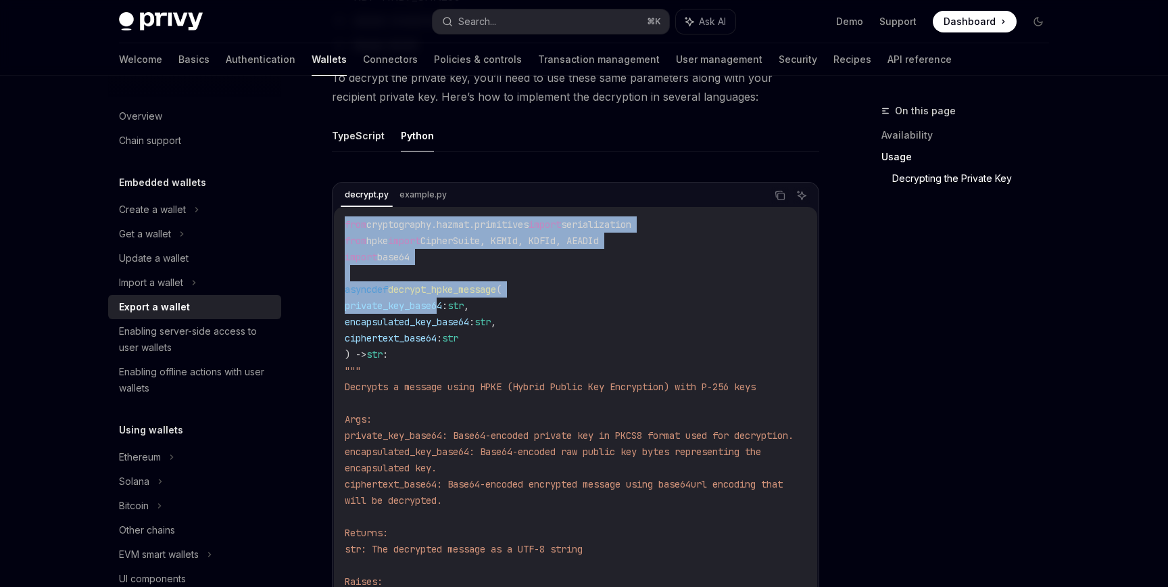
drag, startPoint x: 358, startPoint y: 227, endPoint x: 442, endPoint y: 322, distance: 127.4
click at [782, 197] on icon "Copy the contents from the code block" at bounding box center [781, 196] width 7 height 7
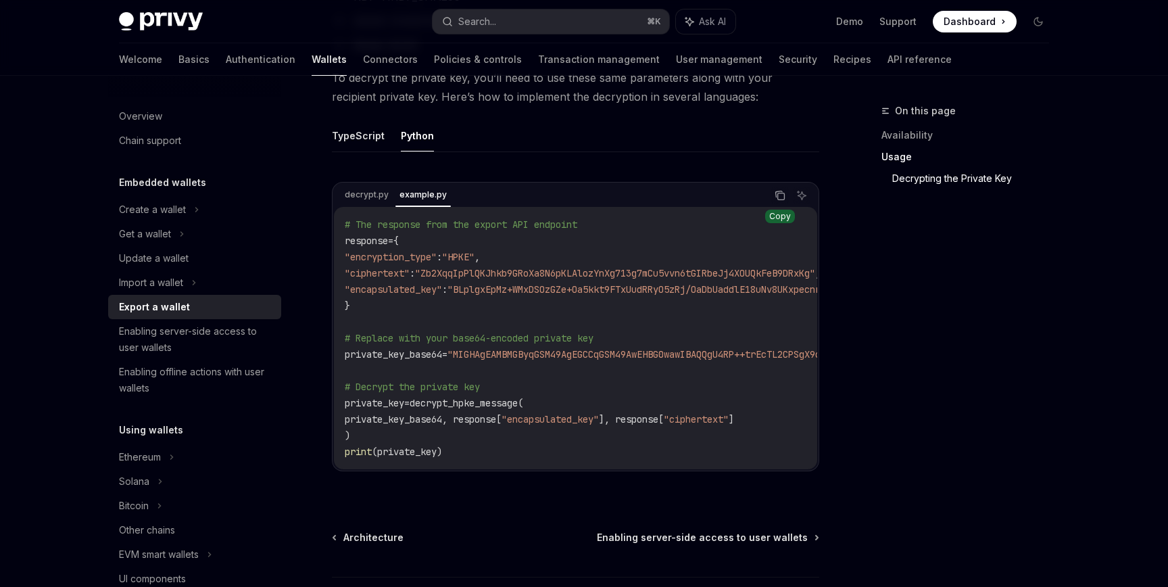
click at [780, 196] on icon "Copy the contents from the code block" at bounding box center [780, 195] width 11 height 11
